Goal: Task Accomplishment & Management: Complete application form

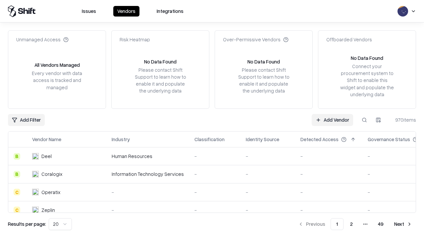
click at [332, 120] on link "Add Vendor" at bounding box center [332, 120] width 41 height 12
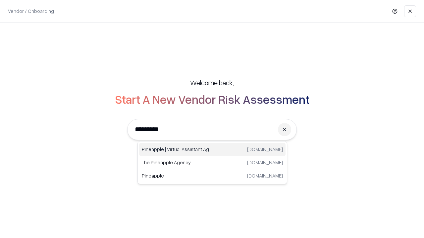
click at [212, 150] on div "Pineapple | Virtual Assistant Agency trypineapple.com" at bounding box center [212, 149] width 146 height 13
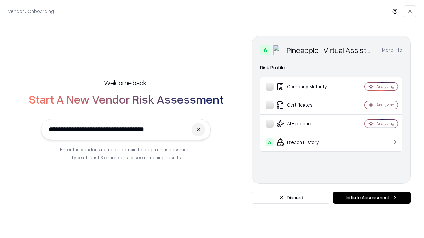
type input "**********"
click at [372, 198] on button "Initiate Assessment" at bounding box center [372, 198] width 78 height 12
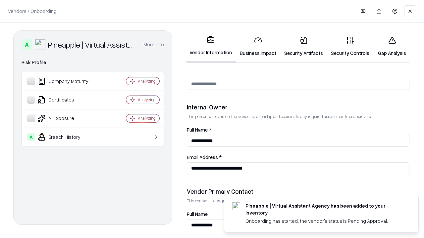
scroll to position [343, 0]
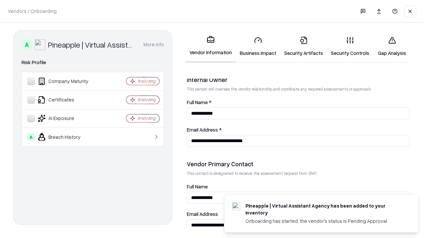
click at [258, 46] on link "Business Impact" at bounding box center [258, 46] width 44 height 31
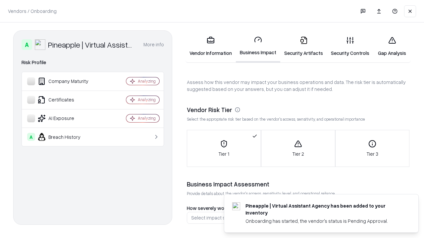
click at [303, 46] on link "Security Artifacts" at bounding box center [303, 46] width 47 height 31
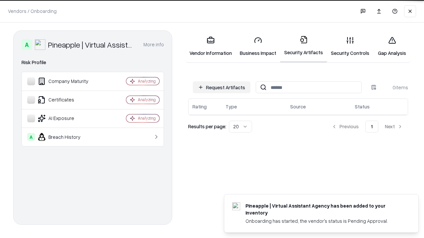
click at [222, 87] on button "Request Artifacts" at bounding box center [222, 87] width 58 height 12
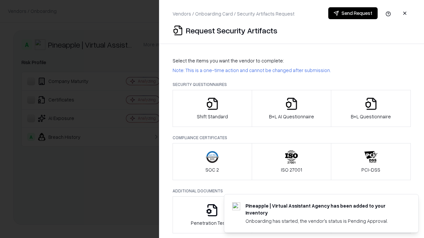
click at [212, 109] on icon "button" at bounding box center [212, 103] width 13 height 13
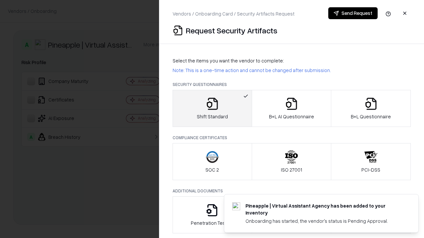
click at [353, 13] on button "Send Request" at bounding box center [352, 13] width 49 height 12
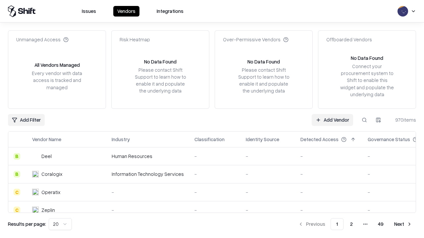
click at [364, 120] on button at bounding box center [364, 120] width 12 height 12
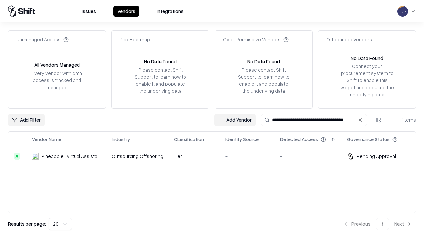
type input "**********"
click at [216, 156] on td "Tier 1" at bounding box center [194, 157] width 51 height 18
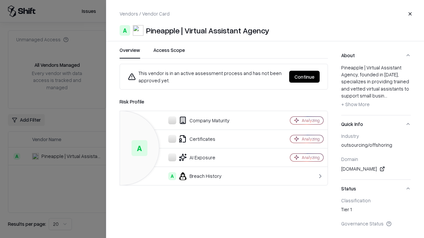
click at [304, 77] on button "Continue" at bounding box center [304, 77] width 30 height 12
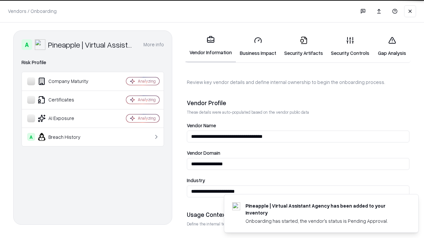
click at [303, 46] on link "Security Artifacts" at bounding box center [303, 46] width 47 height 31
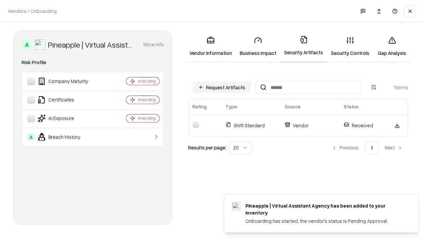
click at [350, 46] on link "Security Controls" at bounding box center [350, 46] width 46 height 31
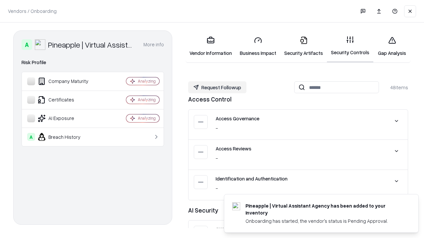
click at [217, 87] on button "Request Followup" at bounding box center [217, 87] width 58 height 12
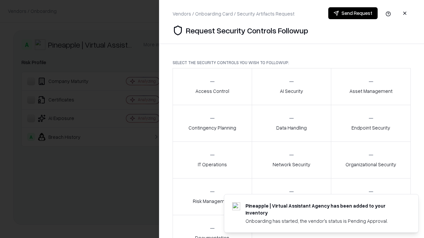
click at [212, 87] on div "Access Control" at bounding box center [212, 87] width 34 height 16
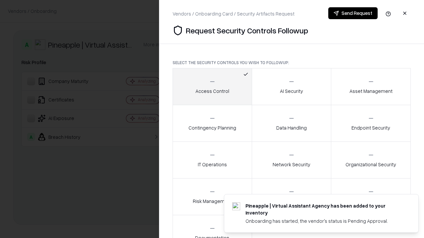
click at [353, 13] on button "Send Request" at bounding box center [352, 13] width 49 height 12
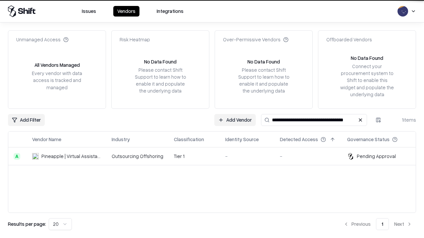
type input "**********"
click at [216, 156] on td "Tier 1" at bounding box center [194, 157] width 51 height 18
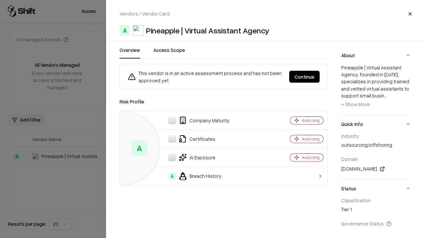
click at [304, 77] on button "Continue" at bounding box center [304, 77] width 30 height 12
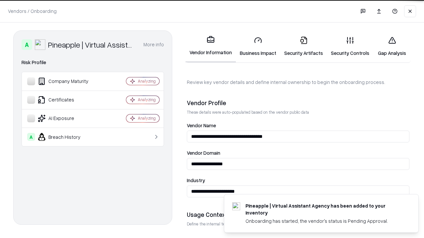
click at [392, 46] on link "Gap Analysis" at bounding box center [391, 46] width 37 height 31
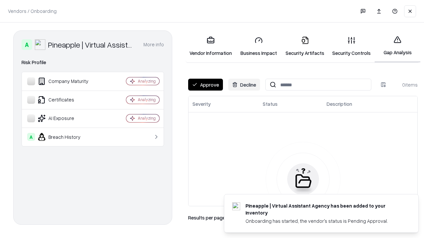
click at [205, 85] on button "Approve" at bounding box center [205, 85] width 35 height 12
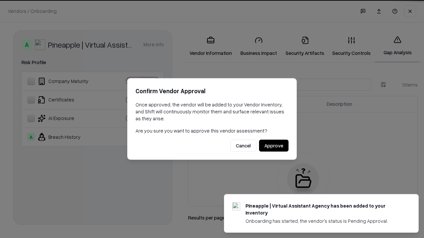
click at [274, 146] on button "Approve" at bounding box center [273, 146] width 29 height 12
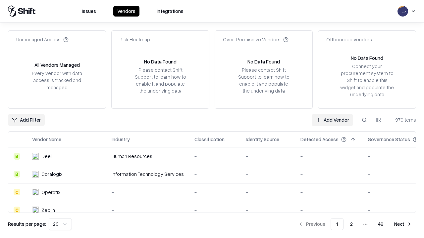
type input "**********"
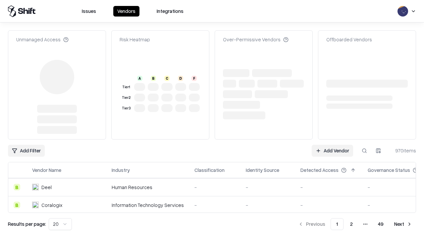
click at [332, 145] on link "Add Vendor" at bounding box center [332, 151] width 41 height 12
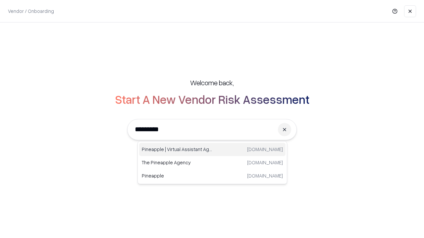
click at [212, 150] on div "Pineapple | Virtual Assistant Agency [DOMAIN_NAME]" at bounding box center [212, 149] width 146 height 13
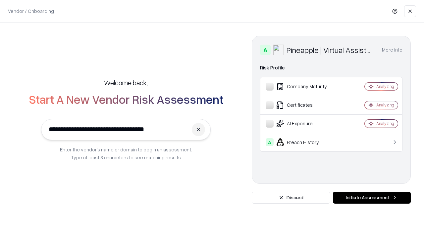
type input "**********"
click at [372, 198] on button "Initiate Assessment" at bounding box center [372, 198] width 78 height 12
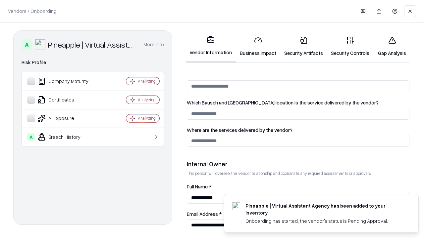
scroll to position [343, 0]
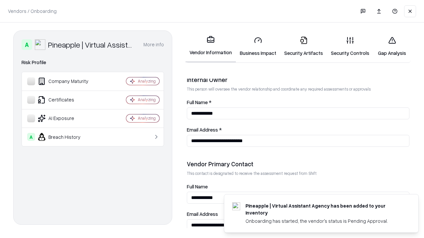
click at [392, 46] on link "Gap Analysis" at bounding box center [391, 46] width 37 height 31
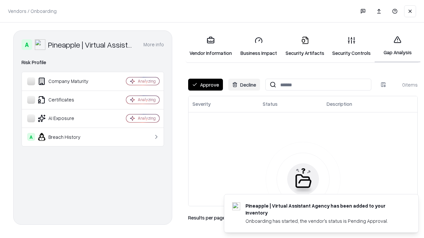
click at [205, 85] on button "Approve" at bounding box center [205, 85] width 35 height 12
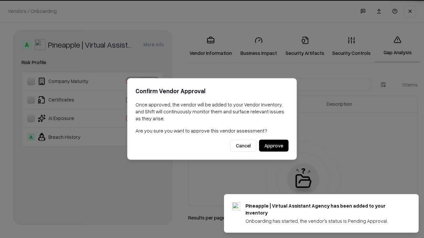
click at [274, 146] on button "Approve" at bounding box center [273, 146] width 29 height 12
